Goal: Task Accomplishment & Management: Manage account settings

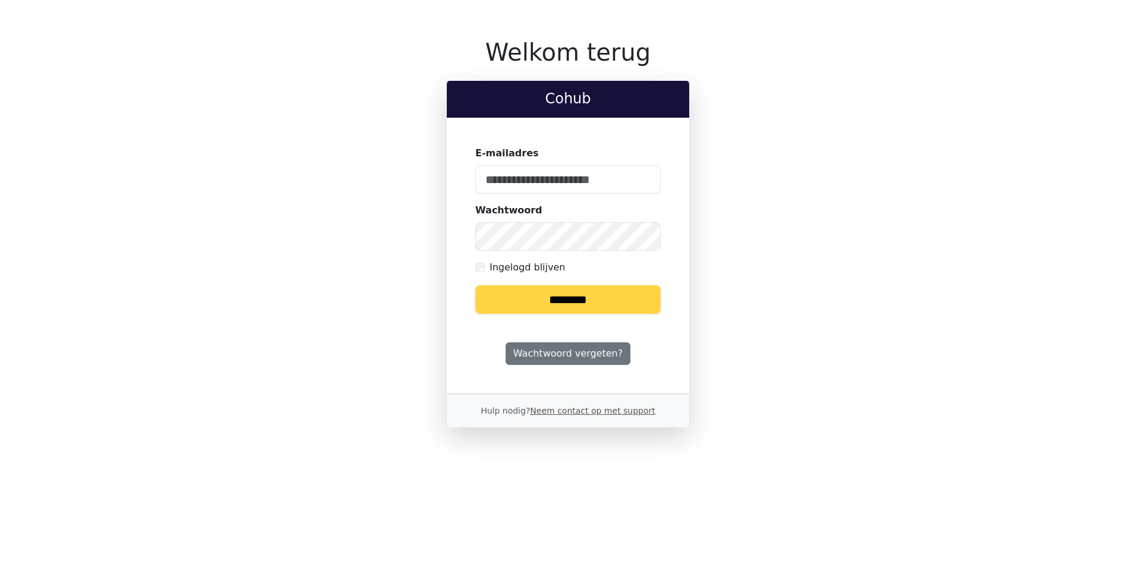
type input "**********"
click at [573, 302] on input "********" at bounding box center [567, 299] width 185 height 29
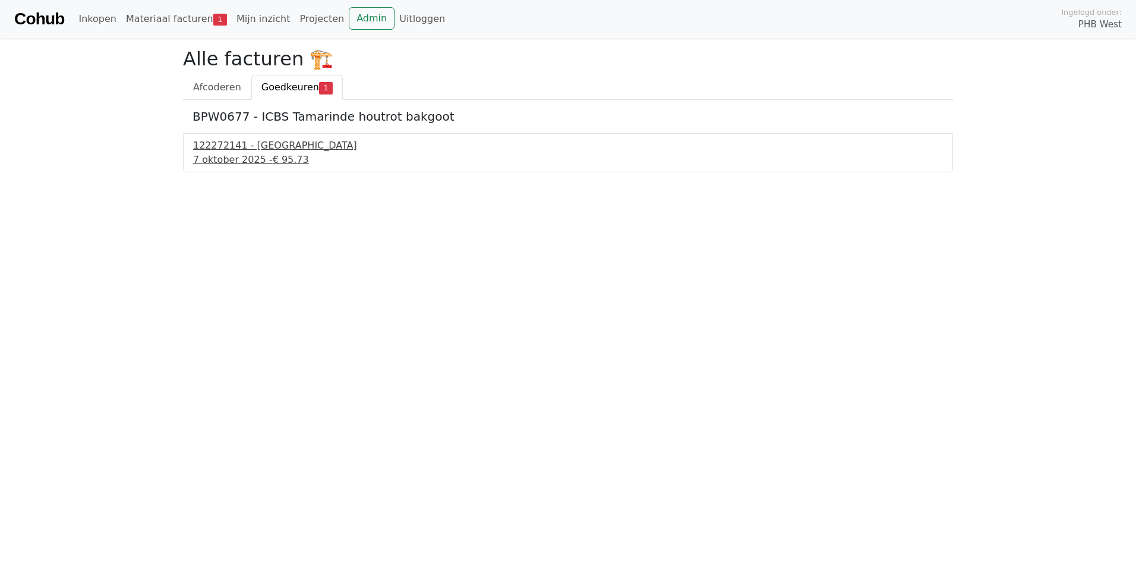
click at [243, 152] on div "122272141 - PontMeyer" at bounding box center [568, 145] width 750 height 14
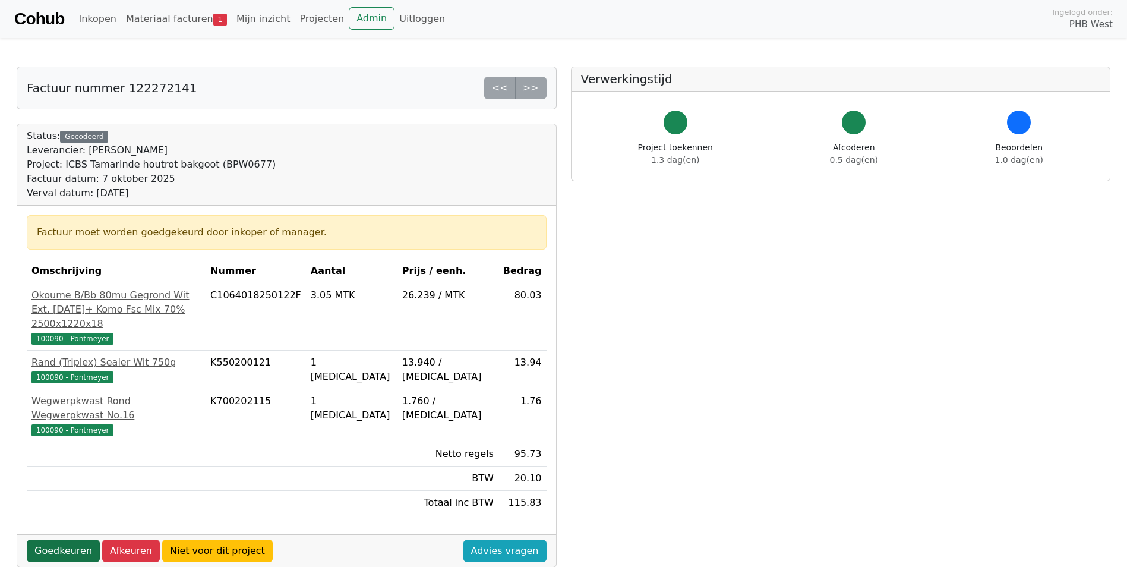
click at [48, 540] on link "Goedkeuren" at bounding box center [63, 551] width 73 height 23
